Goal: Information Seeking & Learning: Understand process/instructions

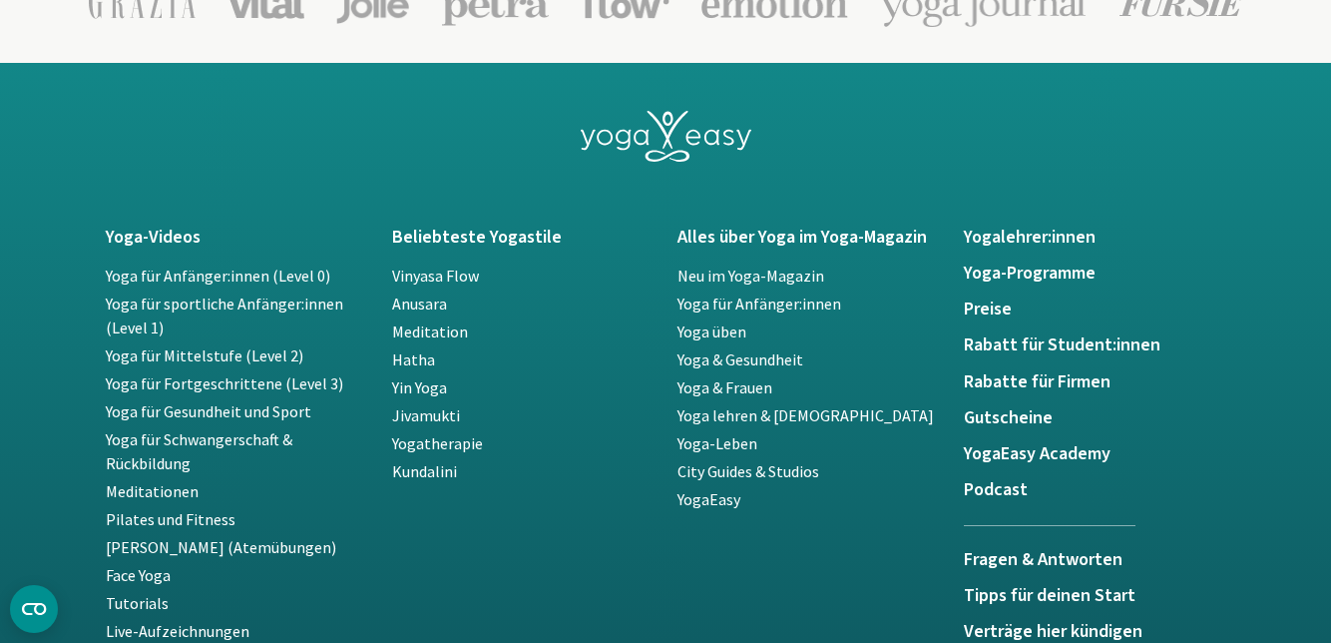
scroll to position [4125, 0]
click at [1008, 415] on h5 "Gutscheine" at bounding box center [1095, 418] width 262 height 20
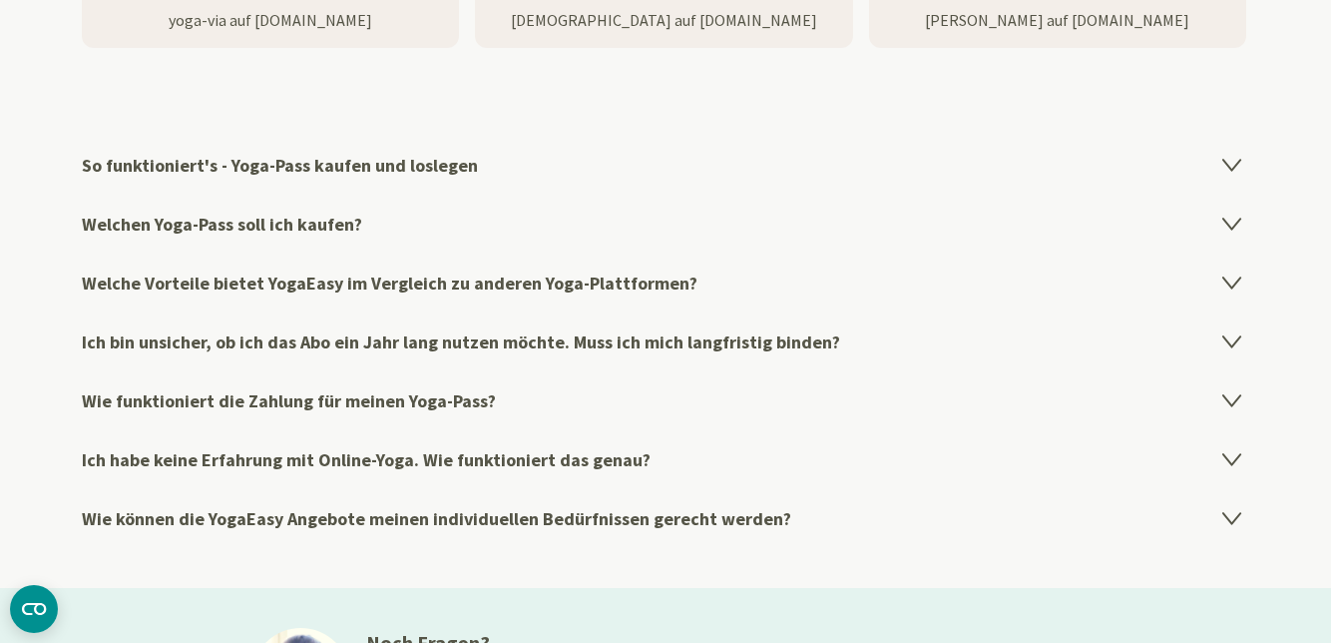
scroll to position [3259, 0]
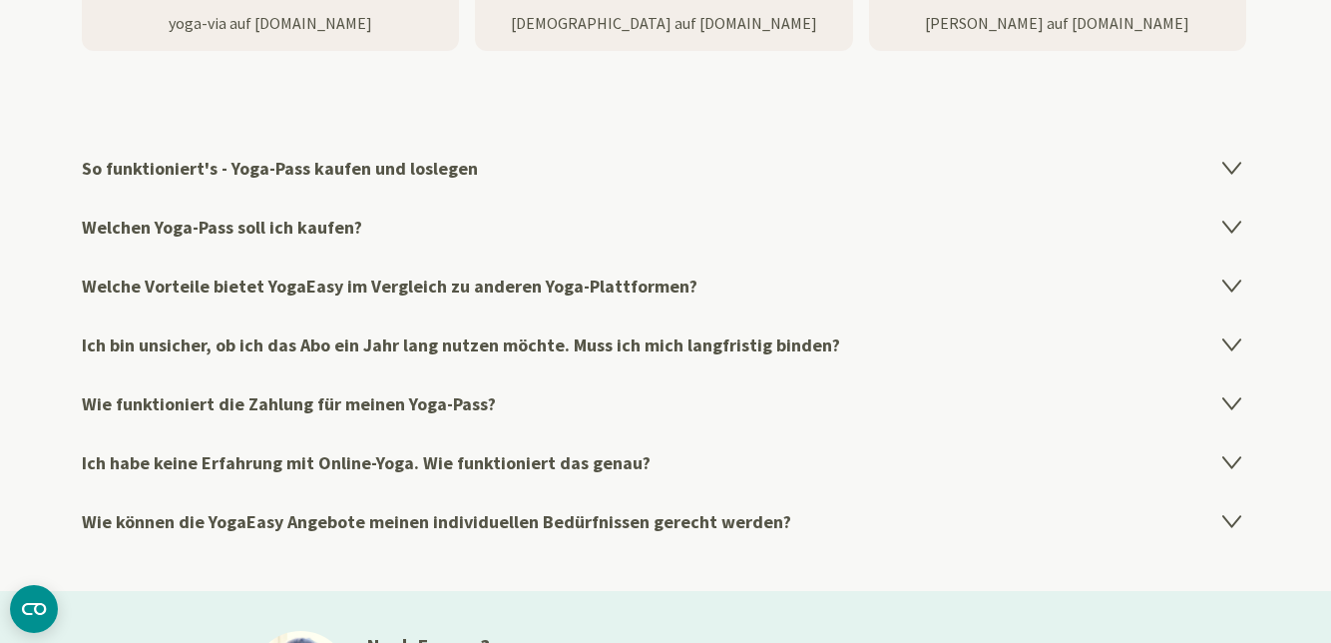
click at [391, 166] on h4 "So funktioniert's - Yoga-Pass kaufen und loslegen" at bounding box center [665, 168] width 1167 height 59
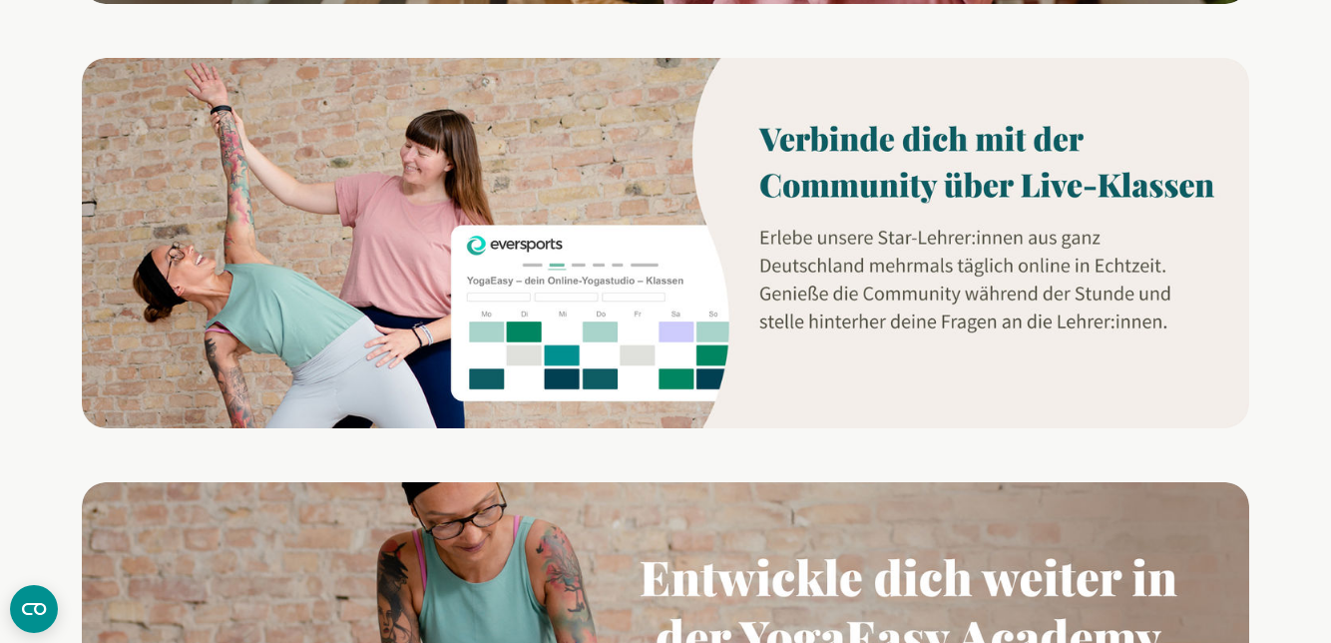
scroll to position [1640, 0]
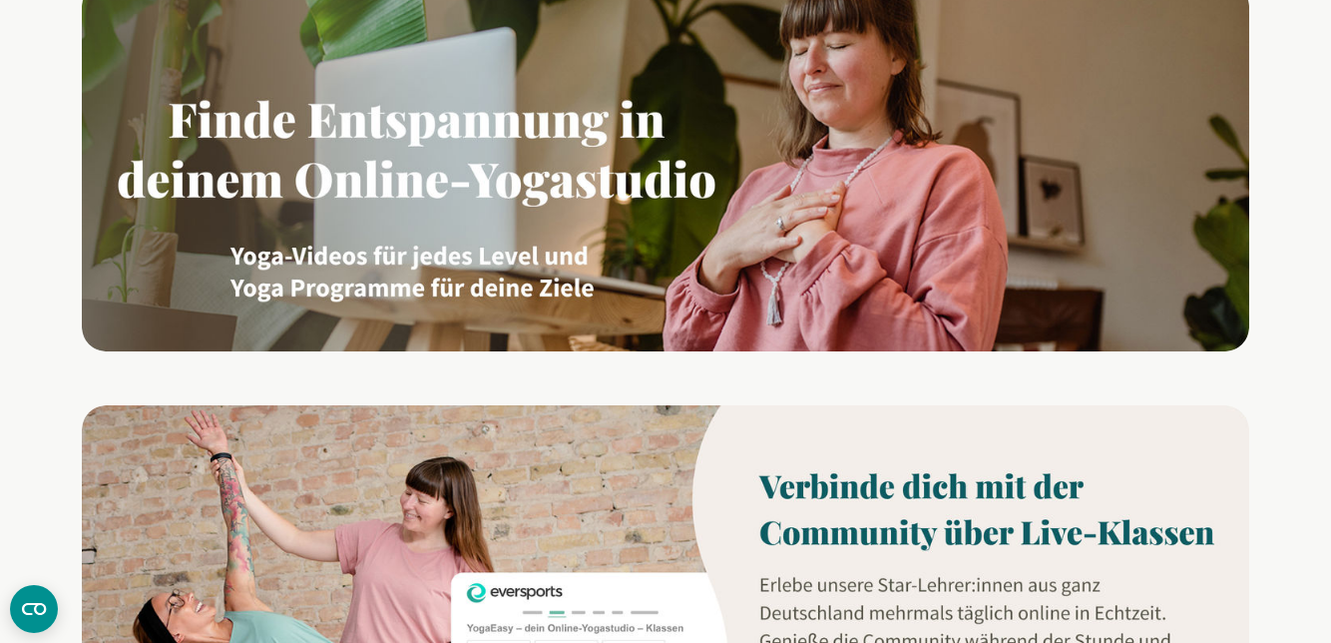
scroll to position [1279, 0]
